Goal: Information Seeking & Learning: Learn about a topic

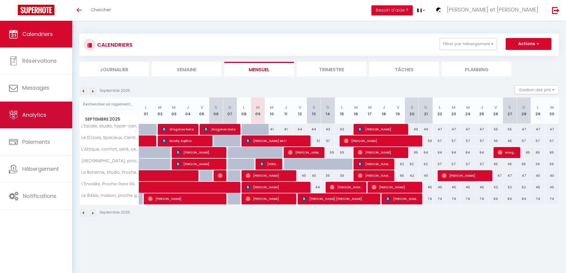
click at [29, 114] on span "Analytics" at bounding box center [34, 114] width 24 height 7
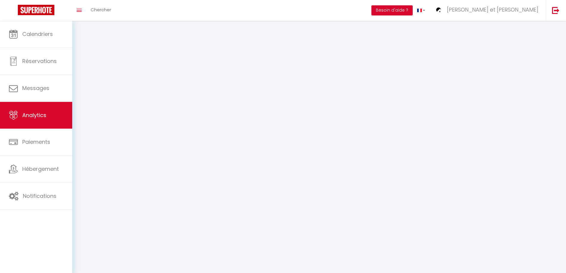
select select "2025"
select select "9"
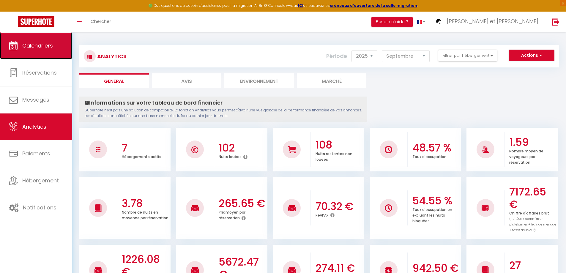
click at [54, 42] on link "Calendriers" at bounding box center [36, 45] width 72 height 27
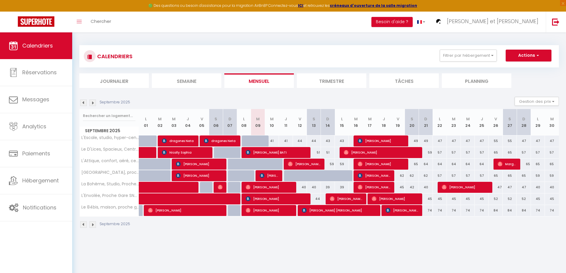
click at [92, 103] on img at bounding box center [92, 102] width 7 height 7
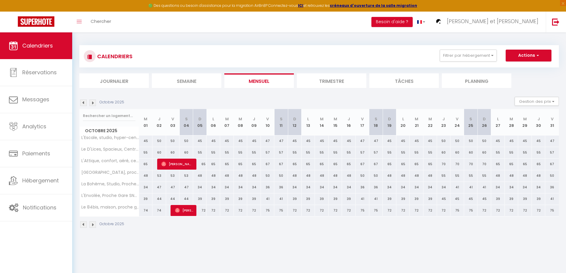
click at [93, 103] on img at bounding box center [92, 102] width 7 height 7
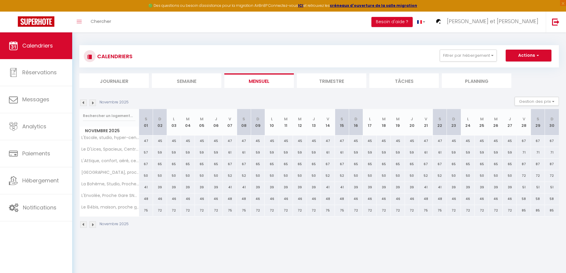
click at [85, 103] on img at bounding box center [83, 102] width 7 height 7
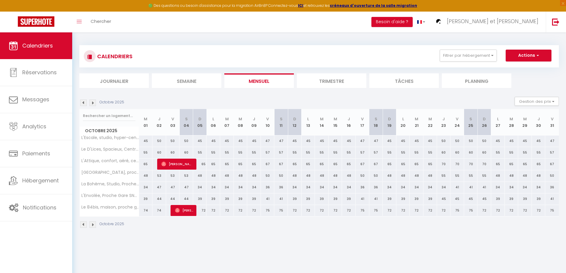
click at [85, 103] on img at bounding box center [83, 102] width 7 height 7
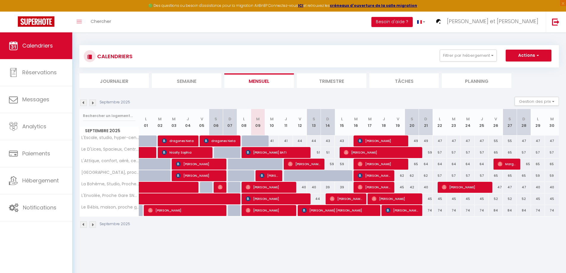
click at [85, 103] on img at bounding box center [83, 102] width 7 height 7
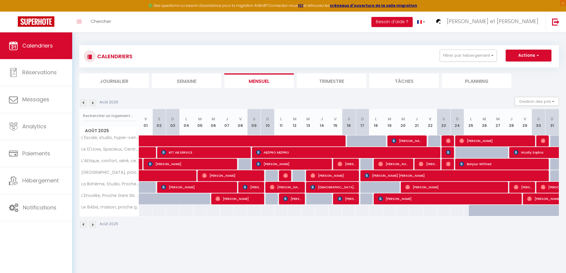
click at [94, 103] on img at bounding box center [92, 102] width 7 height 7
